Goal: Information Seeking & Learning: Learn about a topic

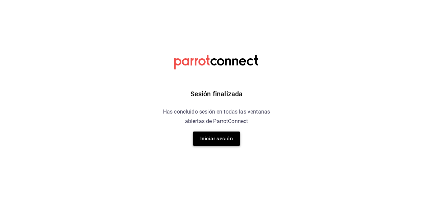
click at [216, 136] on button "Iniciar sesión" at bounding box center [216, 138] width 47 height 14
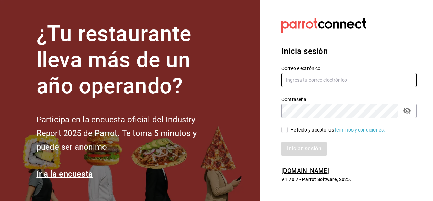
type input "Carmona.quihuis.claudia@gmail.com"
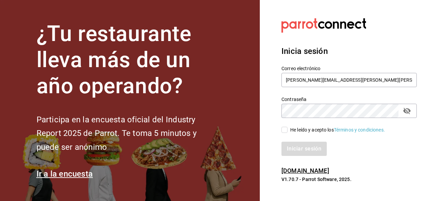
click at [282, 129] on input "He leído y acepto los Términos y condiciones." at bounding box center [285, 130] width 6 height 6
checkbox input "true"
click at [301, 150] on button "Iniciar sesión" at bounding box center [305, 149] width 46 height 14
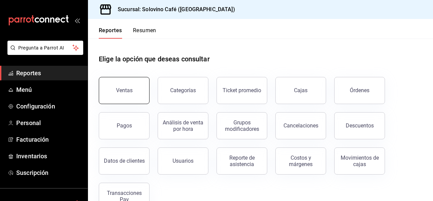
click at [136, 103] on div "Ventas" at bounding box center [120, 86] width 59 height 35
click at [130, 90] on div "Ventas" at bounding box center [124, 90] width 17 height 6
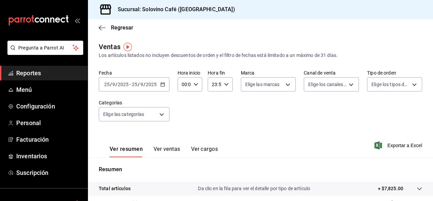
click at [166, 83] on div "[DATE] [DATE] - [DATE] [DATE]" at bounding box center [134, 84] width 71 height 14
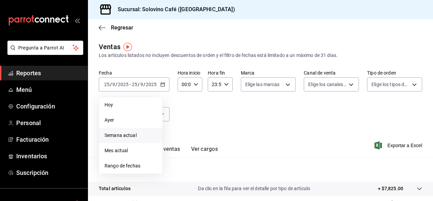
click at [125, 138] on span "Semana actual" at bounding box center [131, 135] width 52 height 7
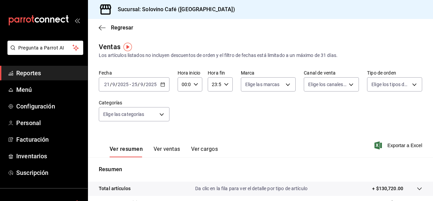
click at [166, 83] on div "[DATE] [DATE] - [DATE] [DATE]" at bounding box center [134, 84] width 71 height 14
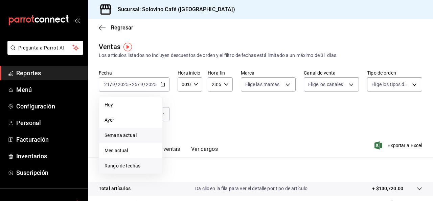
click at [130, 168] on span "Rango de fechas" at bounding box center [131, 165] width 52 height 7
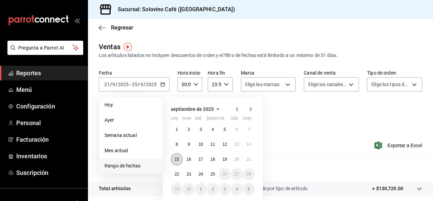
click at [178, 154] on button "15" at bounding box center [177, 159] width 12 height 12
click at [179, 173] on abbr "22" at bounding box center [177, 174] width 4 height 5
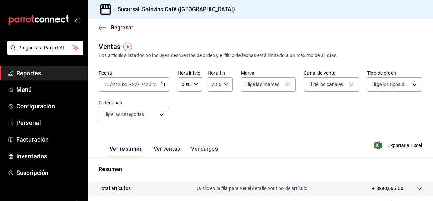
click at [164, 88] on div "[DATE] [DATE] - [DATE] [DATE]" at bounding box center [134, 84] width 71 height 14
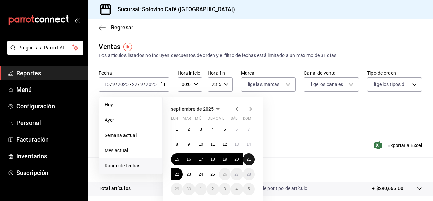
click at [253, 155] on button "21" at bounding box center [249, 159] width 12 height 12
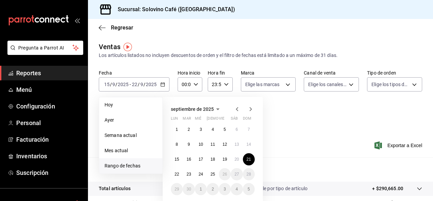
click at [130, 161] on li "Rango de fechas" at bounding box center [130, 165] width 63 height 15
click at [174, 158] on button "15" at bounding box center [177, 159] width 12 height 12
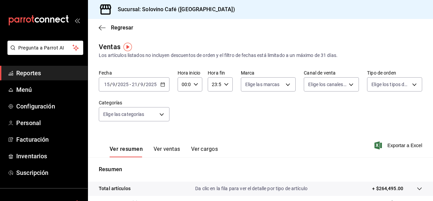
click at [191, 86] on div "00:00 Hora inicio" at bounding box center [190, 84] width 25 height 14
click at [232, 81] on div at bounding box center [216, 100] width 433 height 201
click at [280, 84] on body "Pregunta a Parrot AI Reportes Menú Configuración Personal Facturación Inventari…" at bounding box center [216, 100] width 433 height 201
click at [266, 112] on span "Ver todas" at bounding box center [268, 110] width 21 height 7
type input "f3d0456f-51cd-406f-9a4c-998ecba20d3e"
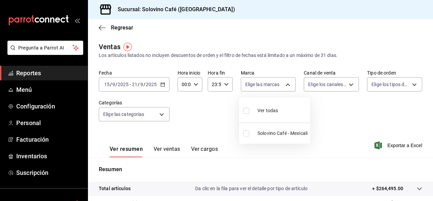
checkbox input "true"
click at [327, 83] on div at bounding box center [216, 100] width 433 height 201
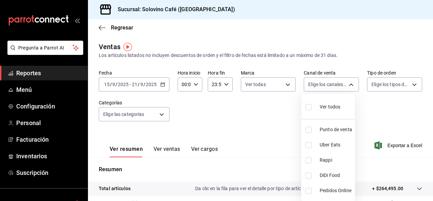
click at [327, 83] on body "Pregunta a Parrot AI Reportes Menú Configuración Personal Facturación Inventari…" at bounding box center [216, 100] width 433 height 201
click at [327, 106] on span "Ver todos" at bounding box center [330, 106] width 21 height 7
type input "PARROT,UBER_EATS,RAPPI,DIDI_FOOD,ONLINE"
checkbox input "true"
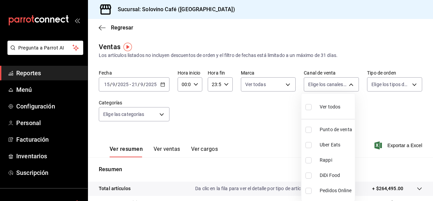
checkbox input "true"
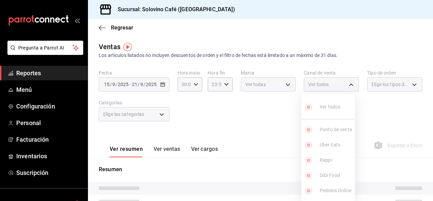
click at [381, 92] on div at bounding box center [216, 100] width 433 height 201
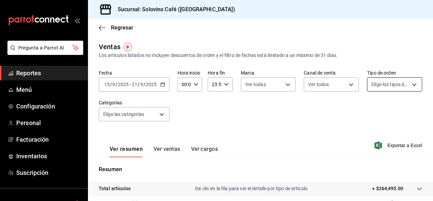
click at [381, 85] on body "Pregunta a Parrot AI Reportes Menú Configuración Personal Facturación Inventari…" at bounding box center [216, 100] width 433 height 201
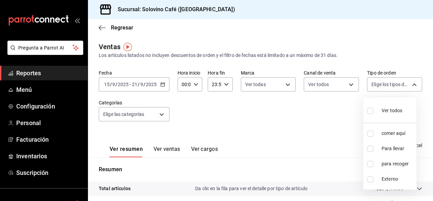
click at [373, 112] on input "checkbox" at bounding box center [371, 111] width 6 height 6
checkbox input "true"
type input "eb3474bc-4882-4591-a870-1a1e5b0ef83e,d1c0323c-f91e-4ef9-93fa-6bba4edb3740,4fff8…"
checkbox input "true"
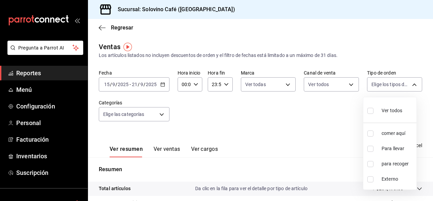
checkbox input "true"
click at [166, 112] on div at bounding box center [216, 100] width 433 height 201
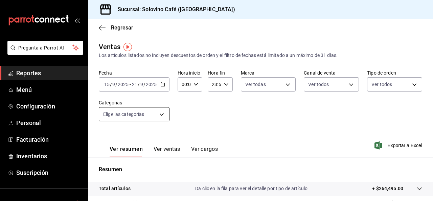
click at [163, 113] on body "Pregunta a Parrot AI Reportes Menú Configuración Personal Facturación Inventari…" at bounding box center [216, 100] width 433 height 201
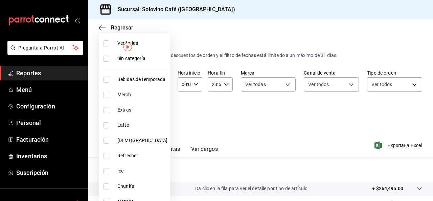
click at [123, 139] on span "[DEMOGRAPHIC_DATA]" at bounding box center [142, 140] width 50 height 7
type input "766f1797-6e37-4f2e-9760-f32a193ffc25"
checkbox input "true"
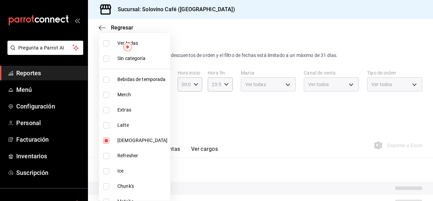
click at [121, 124] on span "Latte" at bounding box center [142, 125] width 50 height 7
type input "766f1797-6e37-4f2e-9760-f32a193ffc25,a12d1de1-ccfe-4c3b-8c13-96d7617c50b5"
checkbox input "true"
click at [124, 156] on span "Refresher" at bounding box center [142, 155] width 50 height 7
type input "766f1797-6e37-4f2e-9760-f32a193ffc25,a12d1de1-ccfe-4c3b-8c13-96d7617c50b5,7ad4f…"
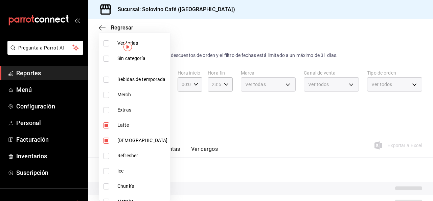
checkbox input "true"
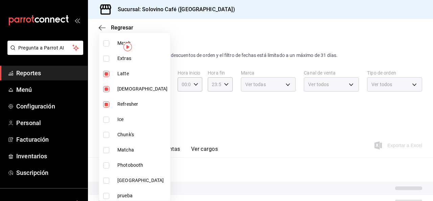
scroll to position [53, 0]
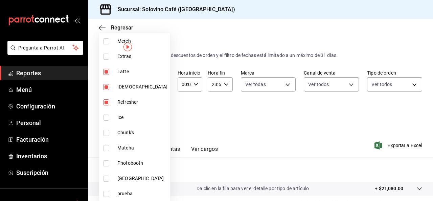
click at [121, 145] on span "Matcha" at bounding box center [142, 147] width 50 height 7
type input "766f1797-6e37-4f2e-9760-f32a193ffc25,a12d1de1-ccfe-4c3b-8c13-96d7617c50b5,7ad4f…"
checkbox input "true"
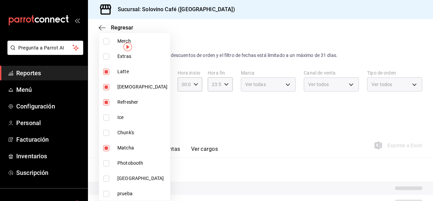
click at [129, 175] on span "[GEOGRAPHIC_DATA]" at bounding box center [142, 178] width 50 height 7
type input "766f1797-6e37-4f2e-9760-f32a193ffc25,a12d1de1-ccfe-4c3b-8c13-96d7617c50b5,7ad4f…"
checkbox input "true"
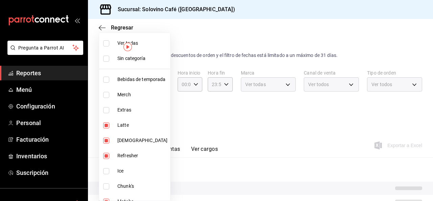
click at [214, 117] on div at bounding box center [216, 100] width 433 height 201
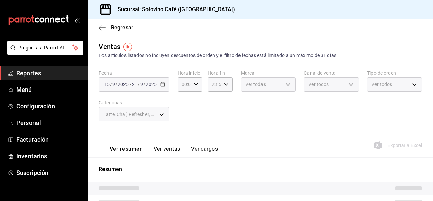
click at [168, 148] on button "Ver ventas" at bounding box center [167, 152] width 27 height 12
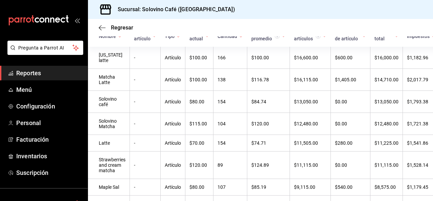
scroll to position [129, 0]
